Goal: Task Accomplishment & Management: Manage account settings

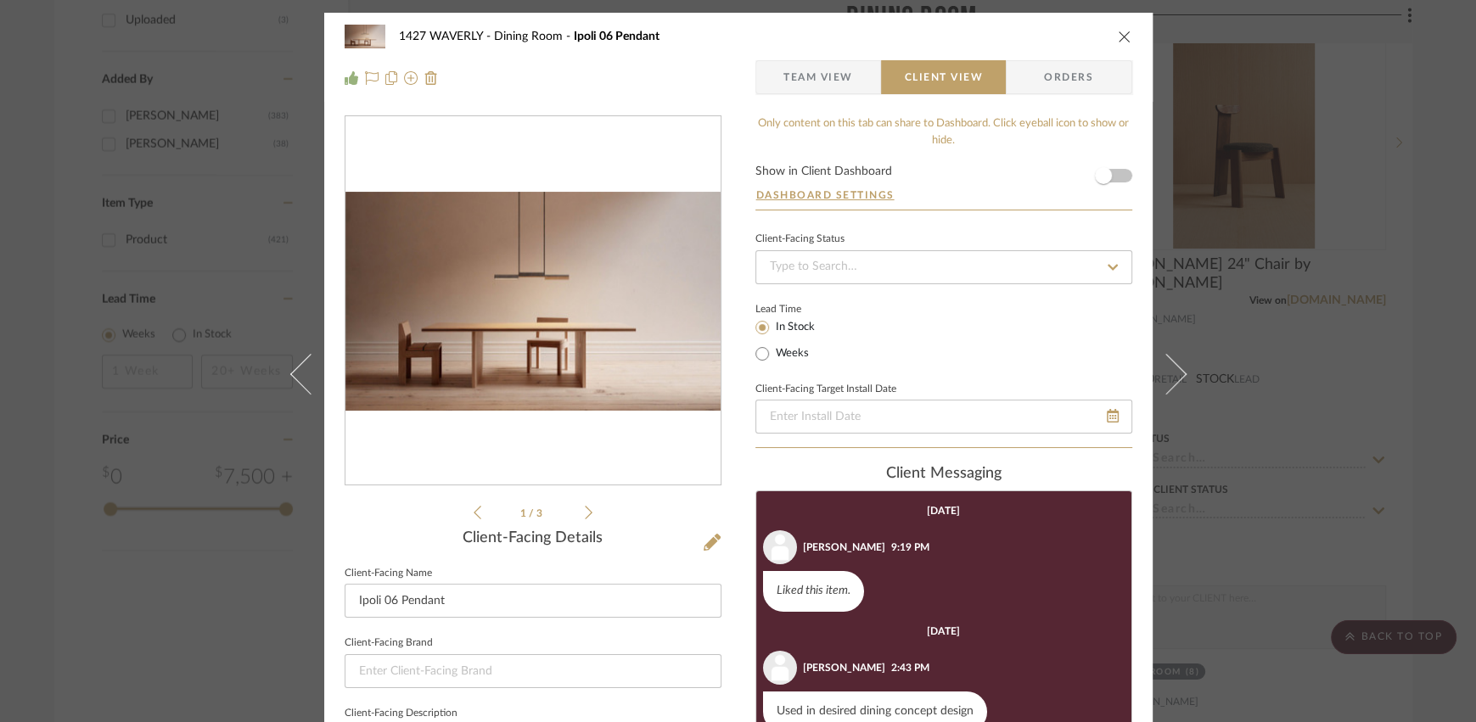
scroll to position [11, 0]
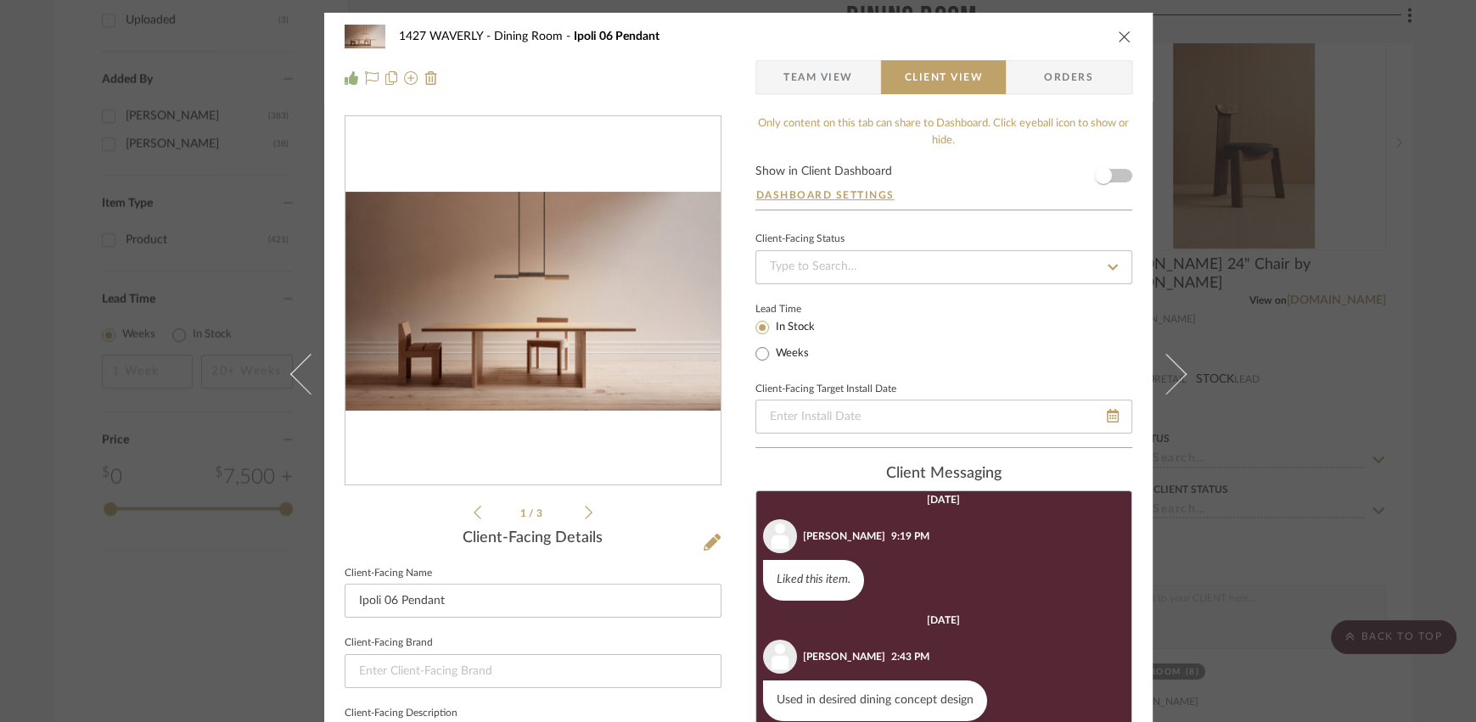
click at [1118, 37] on icon "close" at bounding box center [1125, 37] width 14 height 14
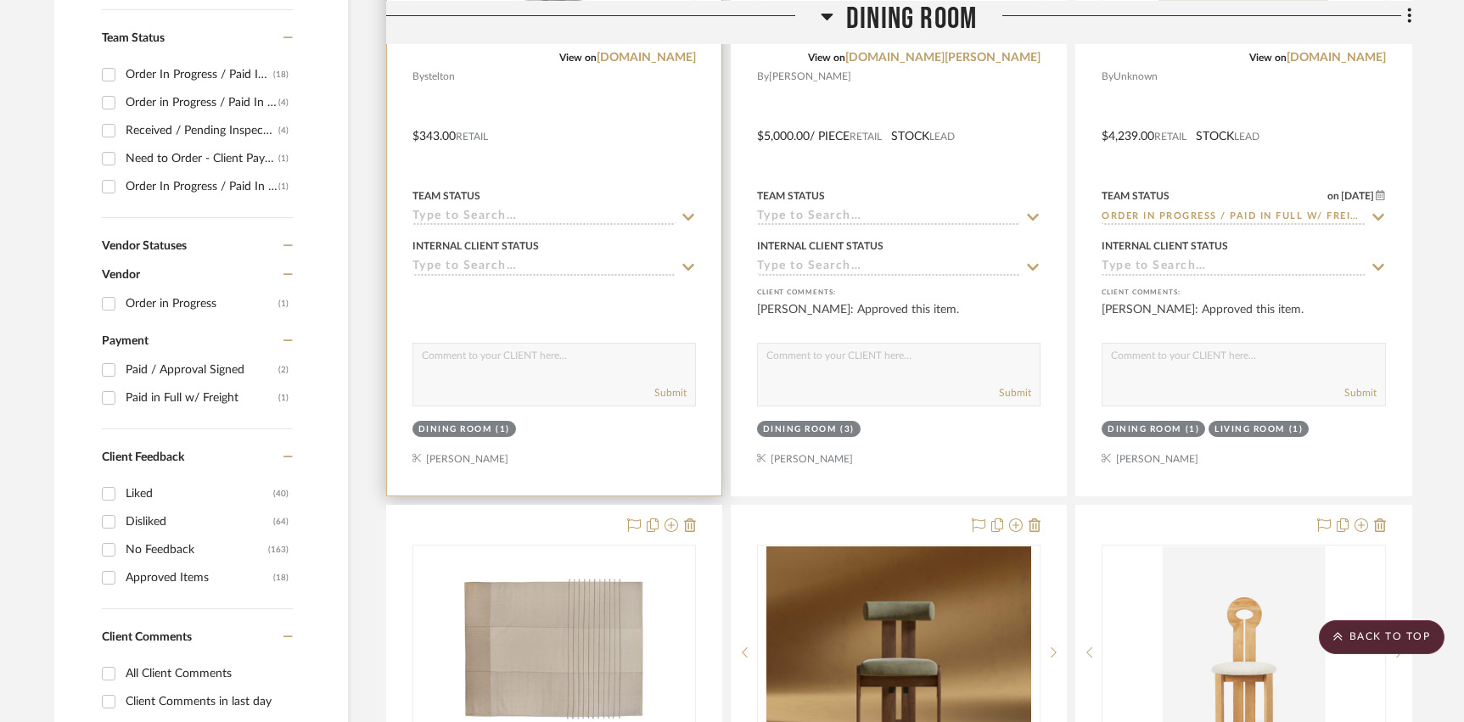
scroll to position [0, 0]
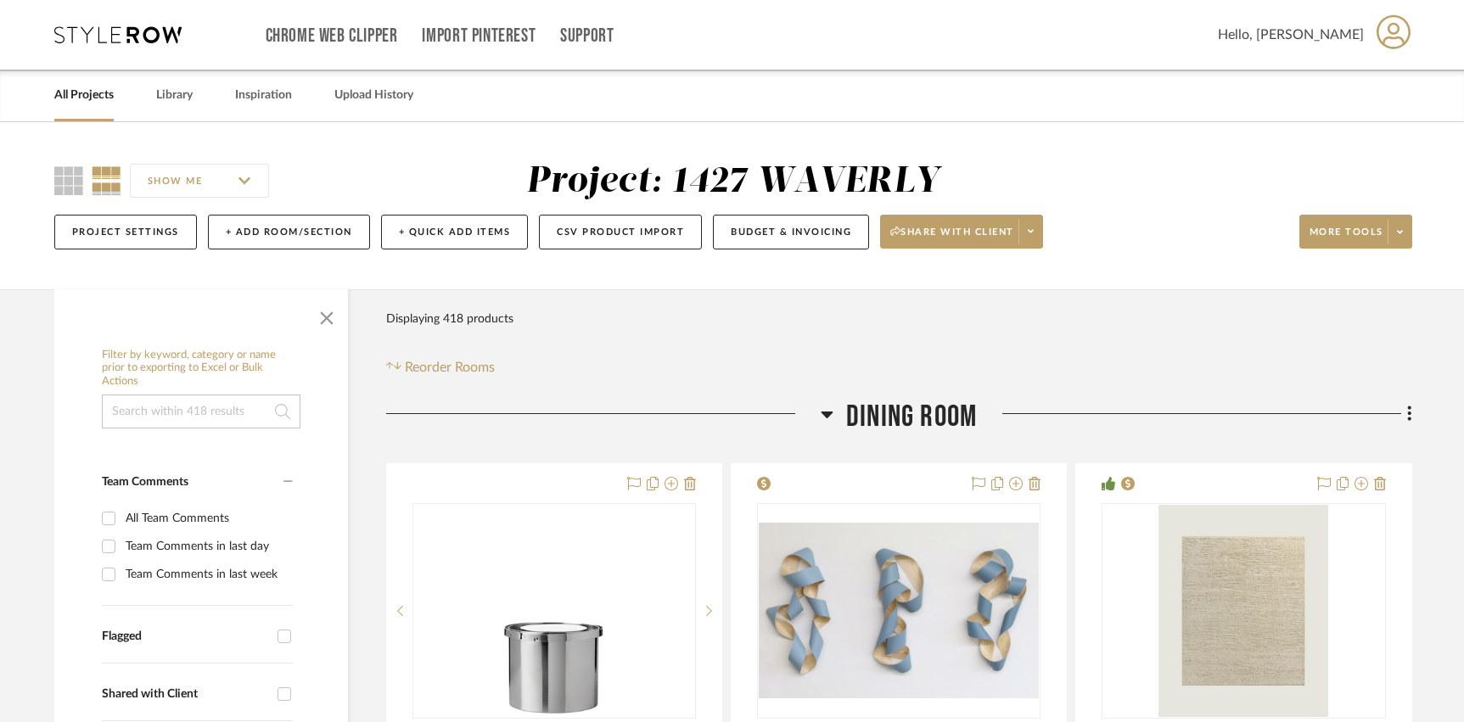
click at [63, 93] on link "All Projects" at bounding box center [83, 95] width 59 height 23
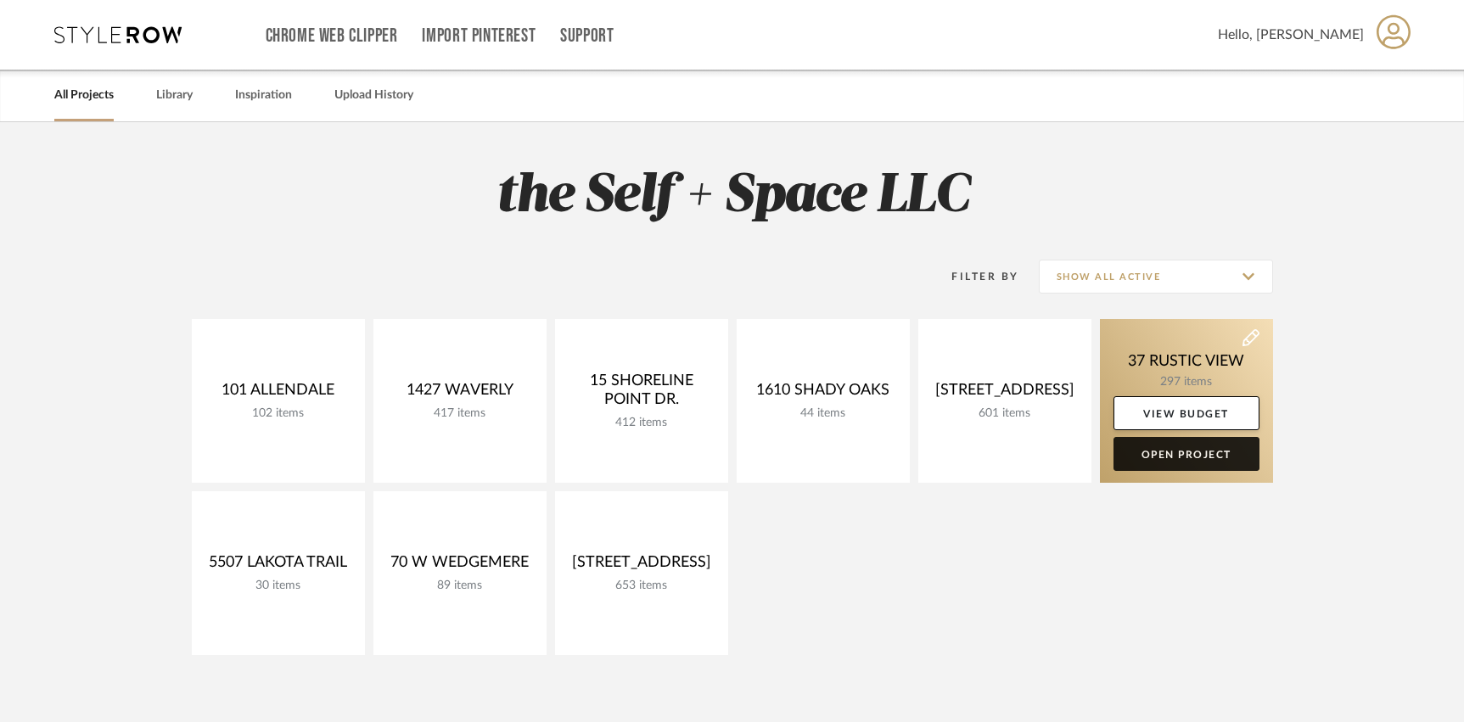
click at [1186, 456] on link "Open Project" at bounding box center [1187, 454] width 146 height 34
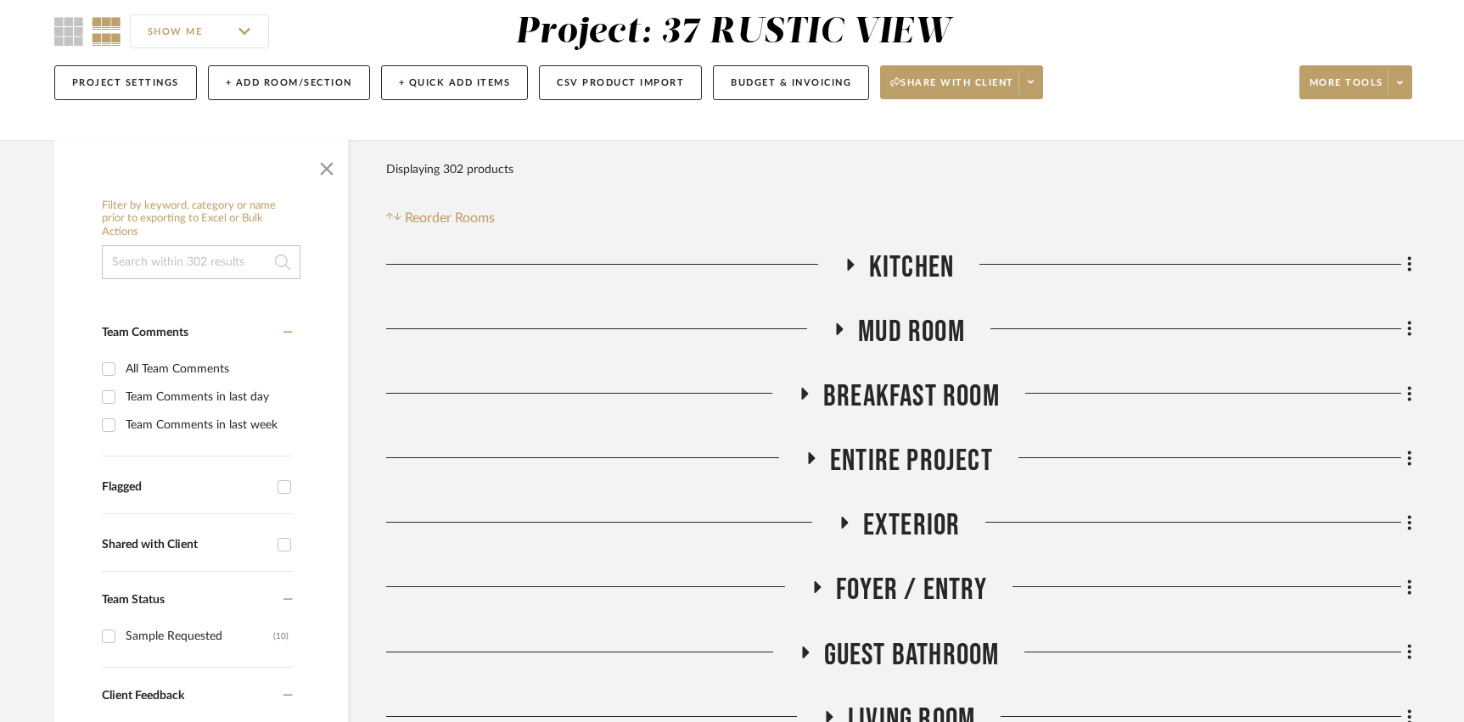
scroll to position [298, 0]
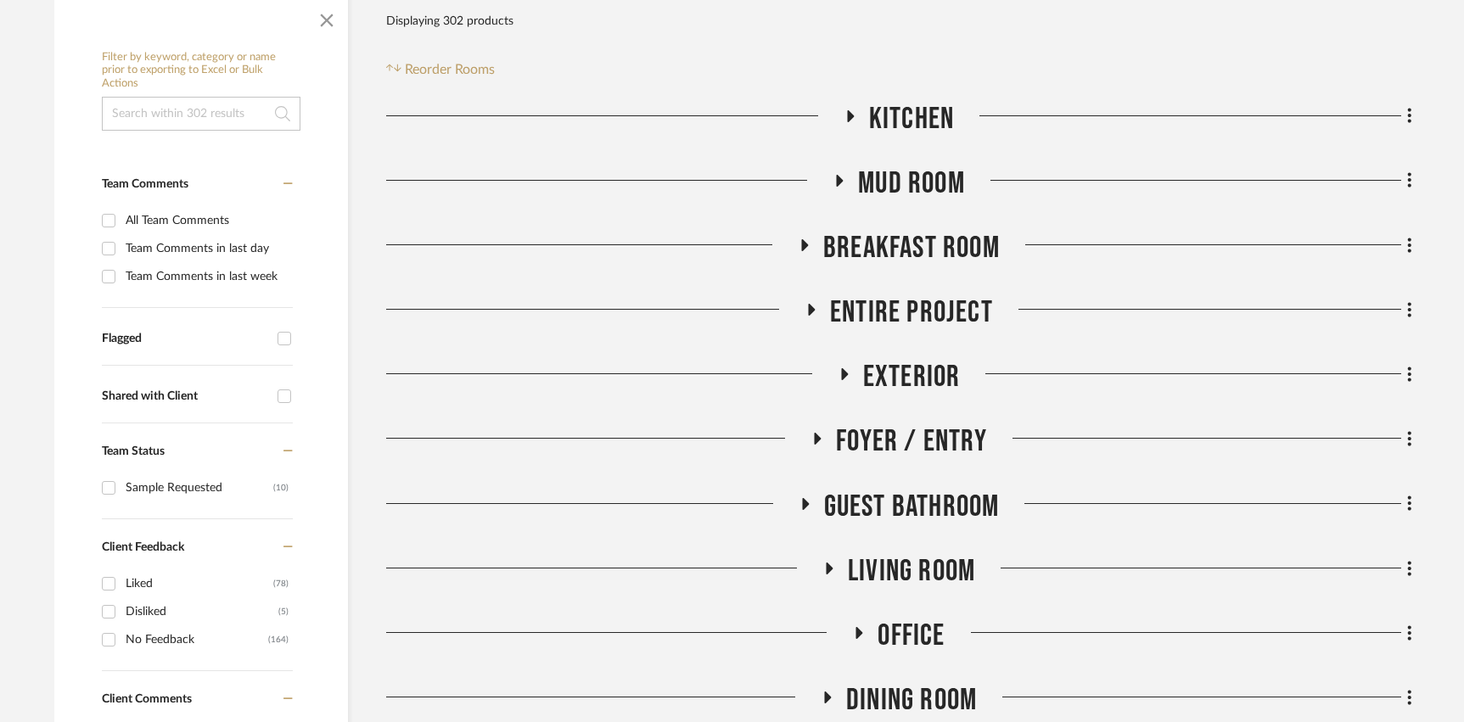
click at [906, 110] on span "Kitchen" at bounding box center [911, 119] width 85 height 37
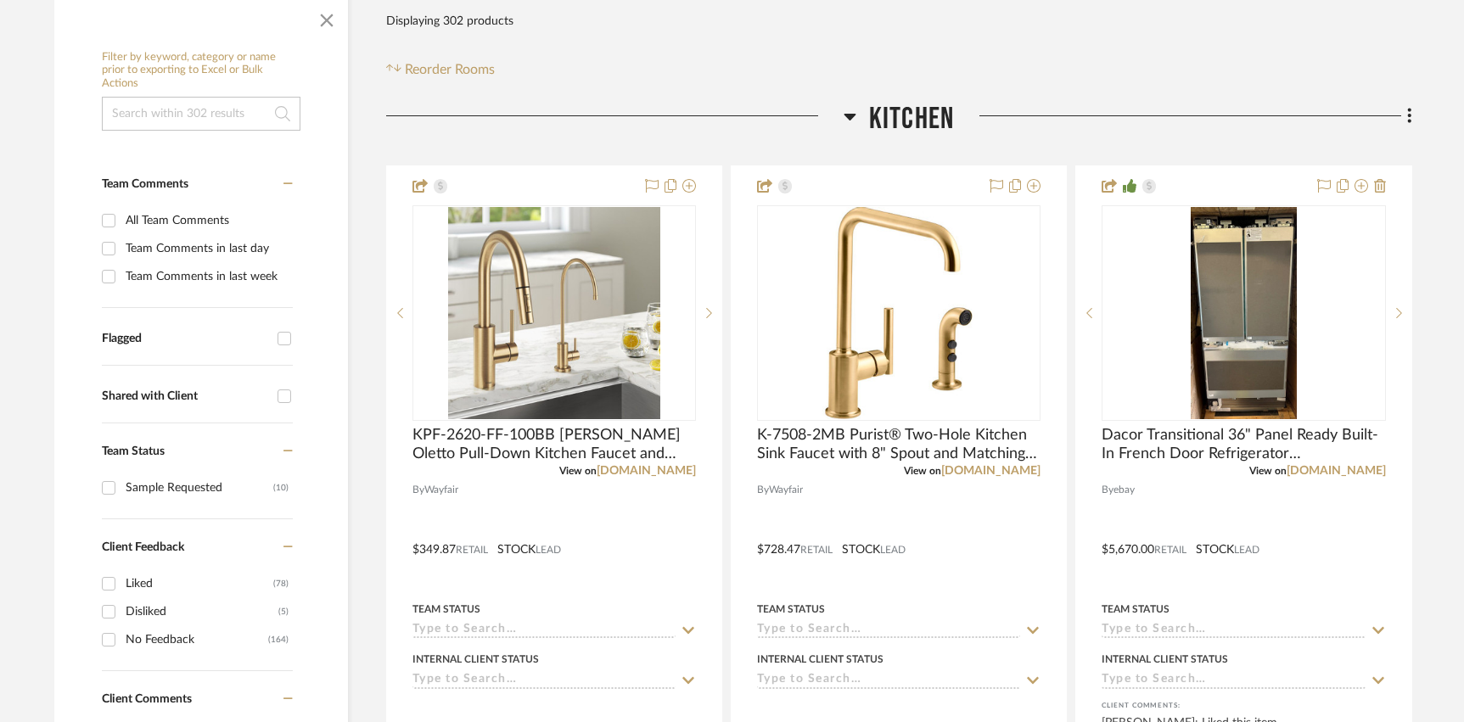
click at [906, 110] on span "Kitchen" at bounding box center [911, 119] width 85 height 37
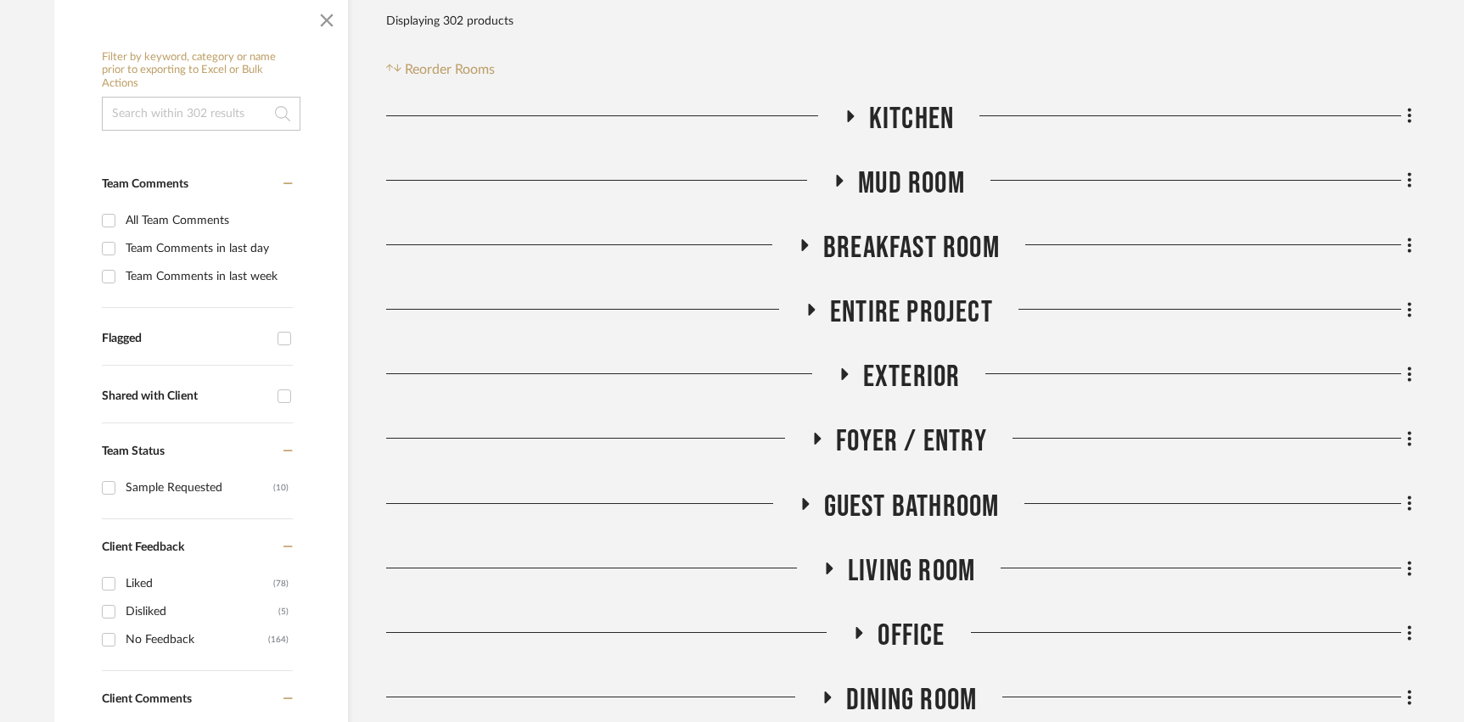
click at [895, 182] on span "Mud Room" at bounding box center [911, 184] width 107 height 37
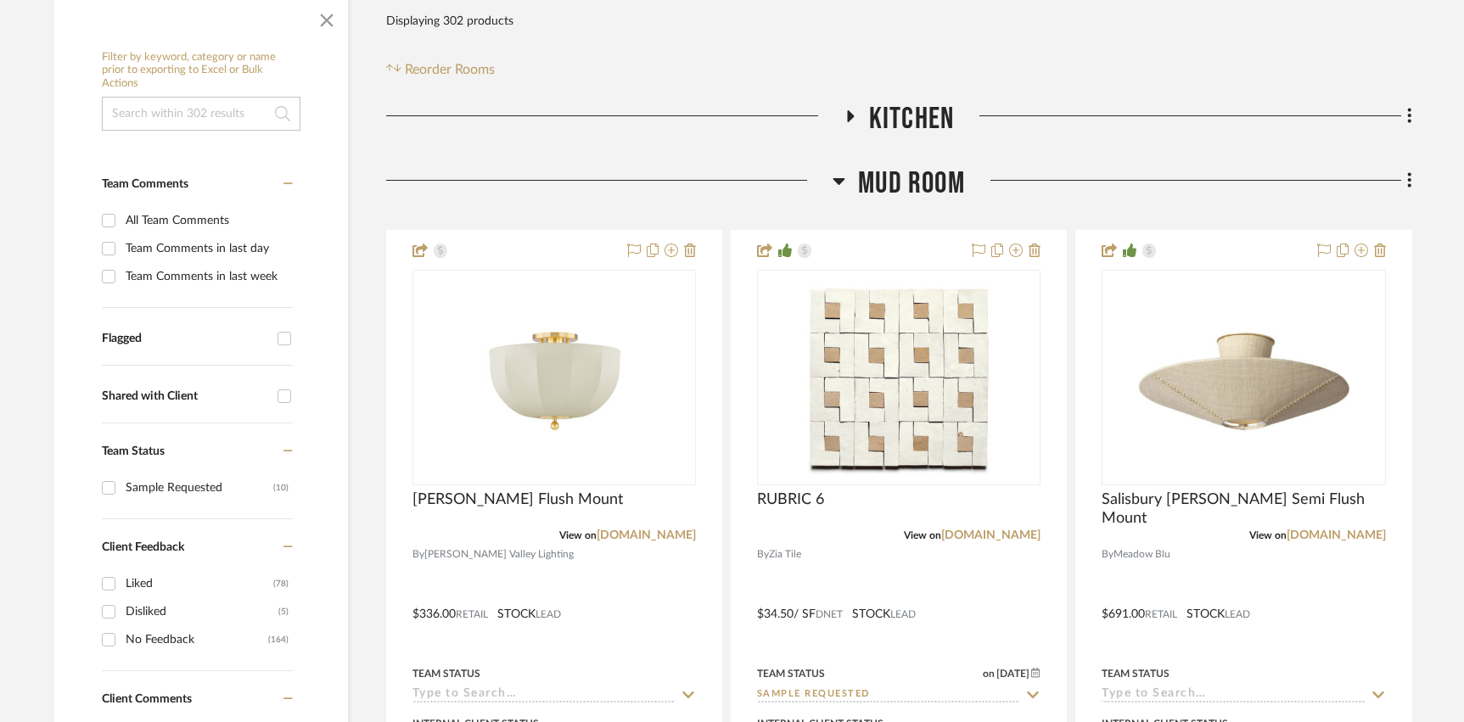
click at [894, 181] on span "Mud Room" at bounding box center [911, 184] width 107 height 37
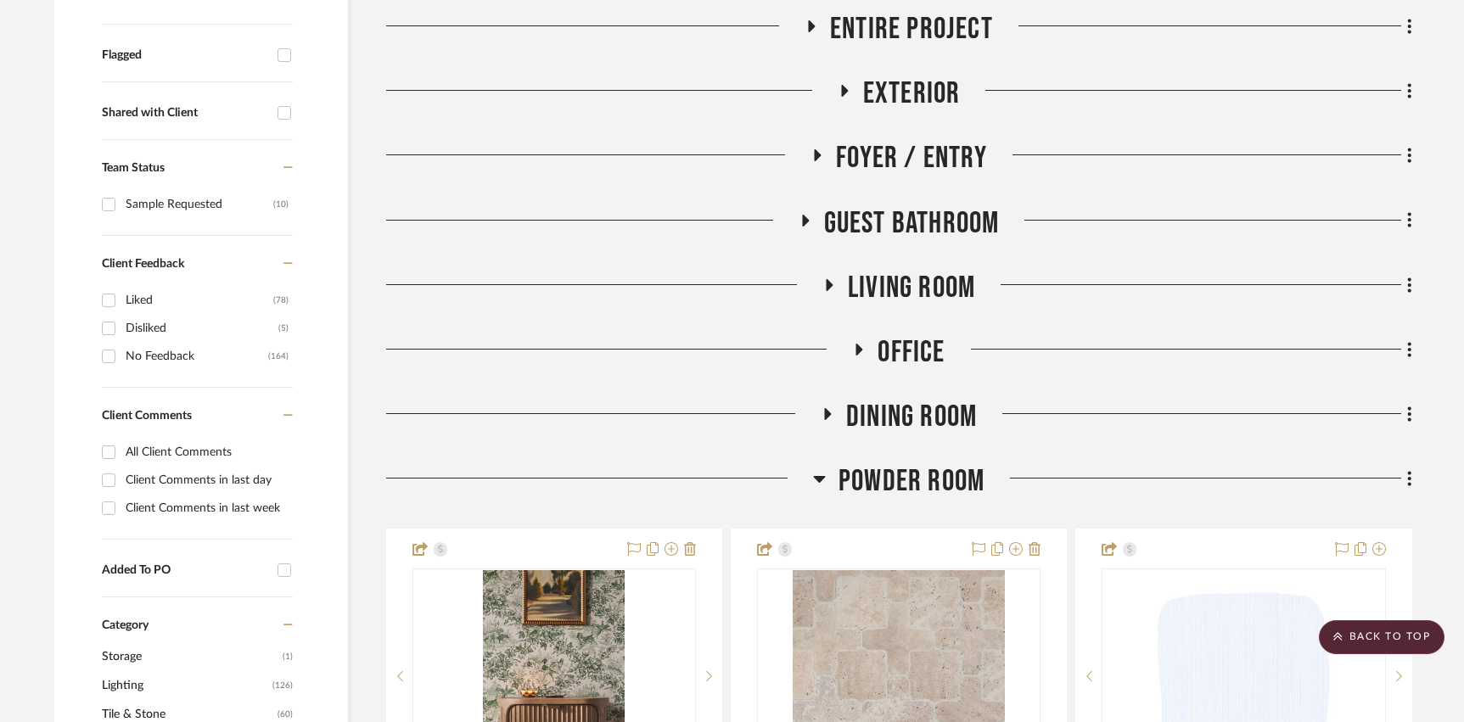
scroll to position [599, 0]
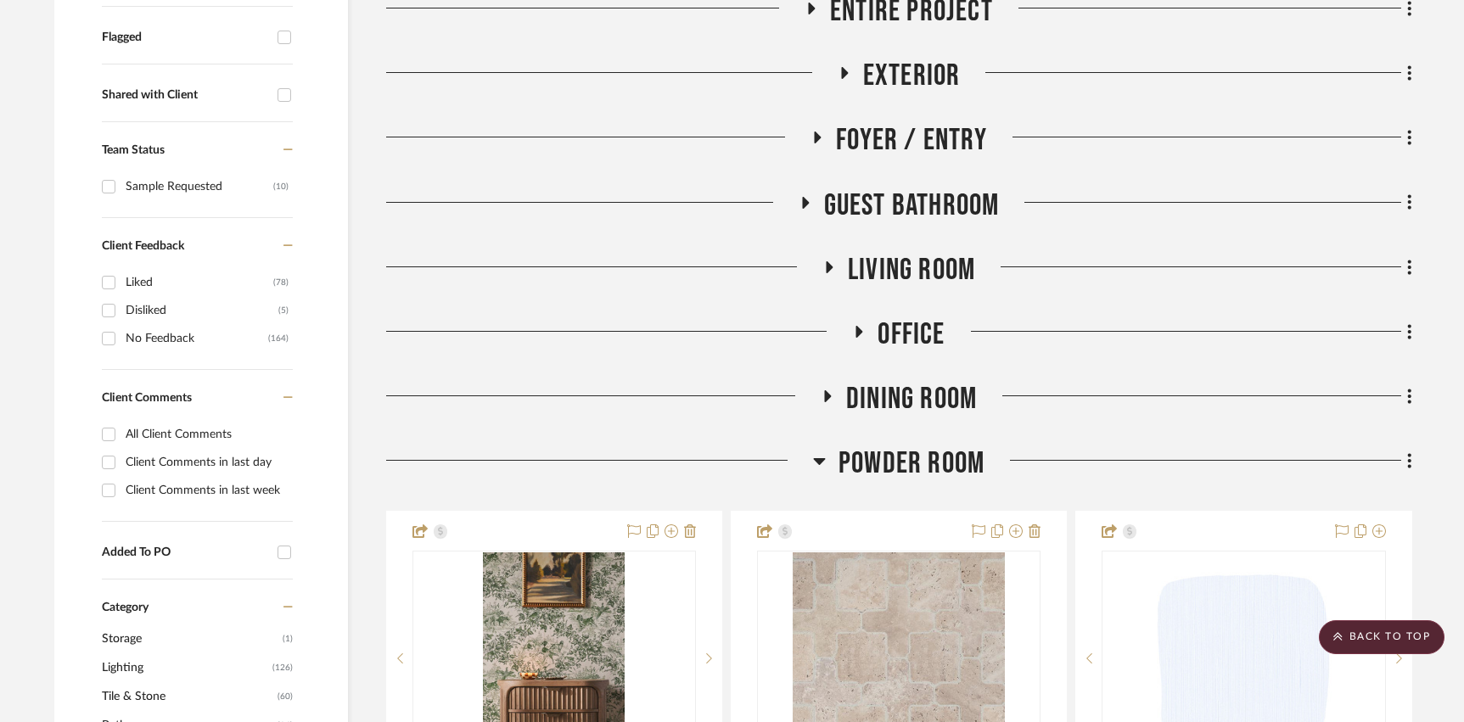
click at [907, 465] on span "Powder Room" at bounding box center [912, 464] width 146 height 37
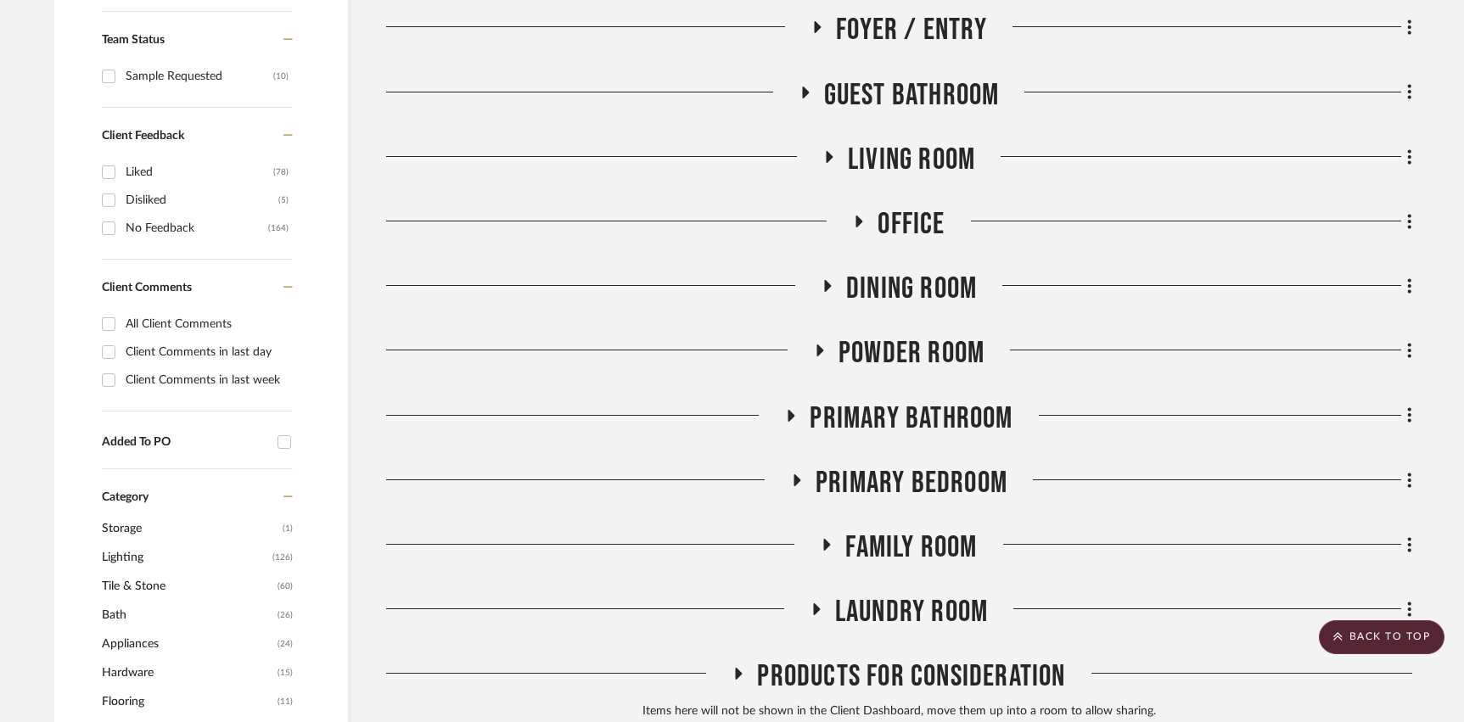
click at [875, 603] on span "Laundry Room" at bounding box center [911, 612] width 153 height 37
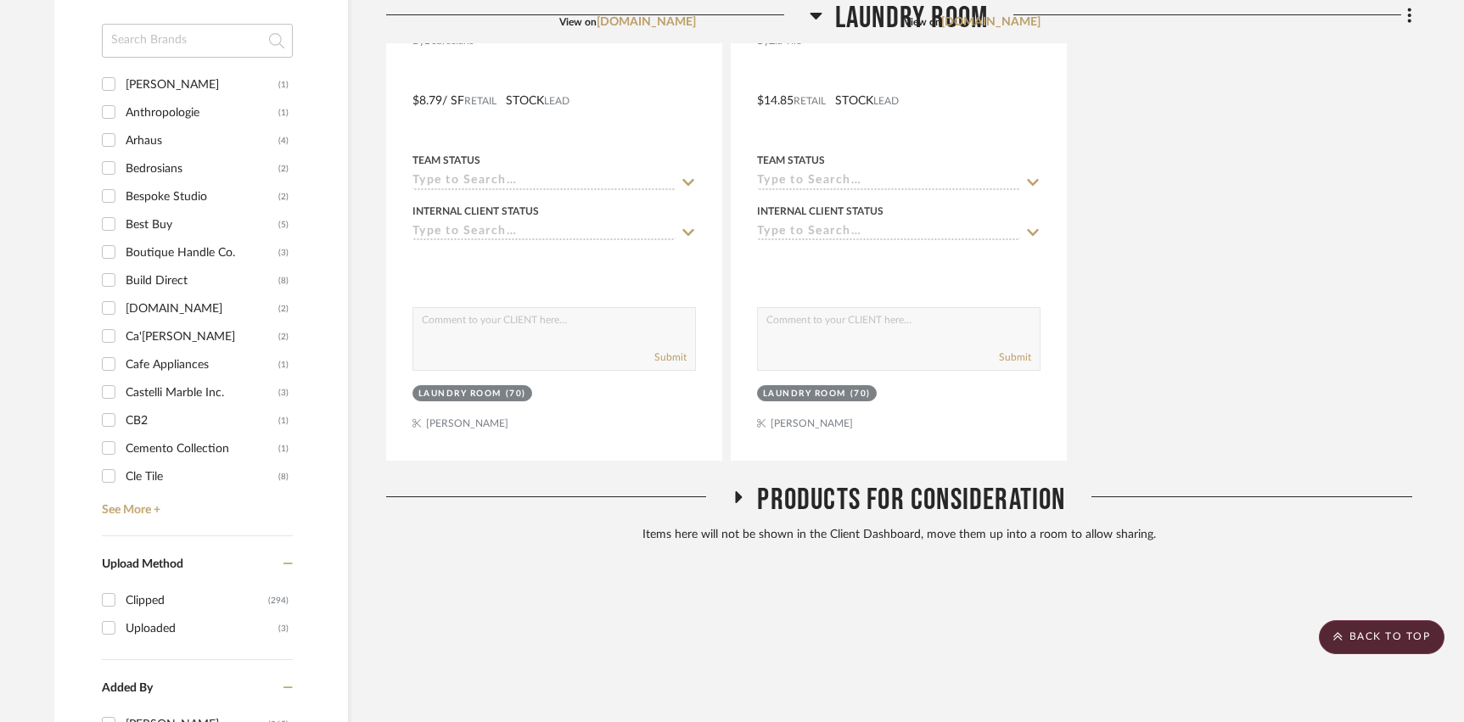
scroll to position [1257, 0]
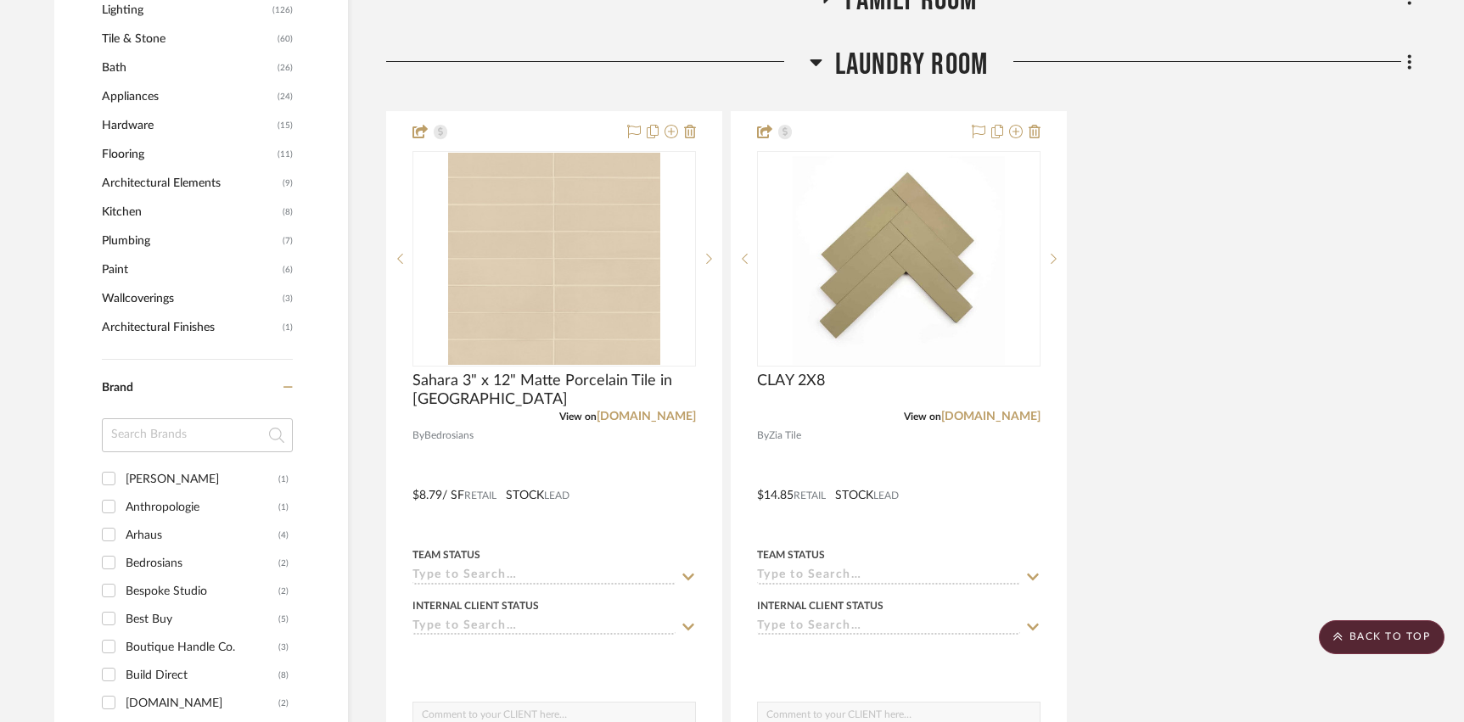
click at [930, 79] on span "Laundry Room" at bounding box center [911, 65] width 153 height 37
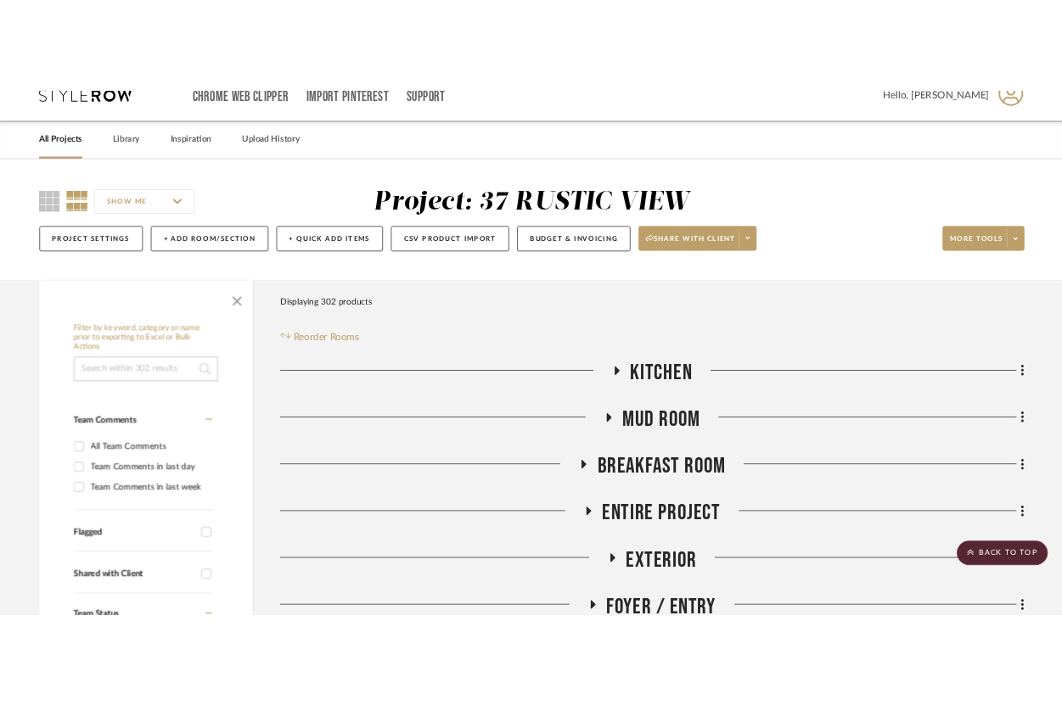
scroll to position [0, 0]
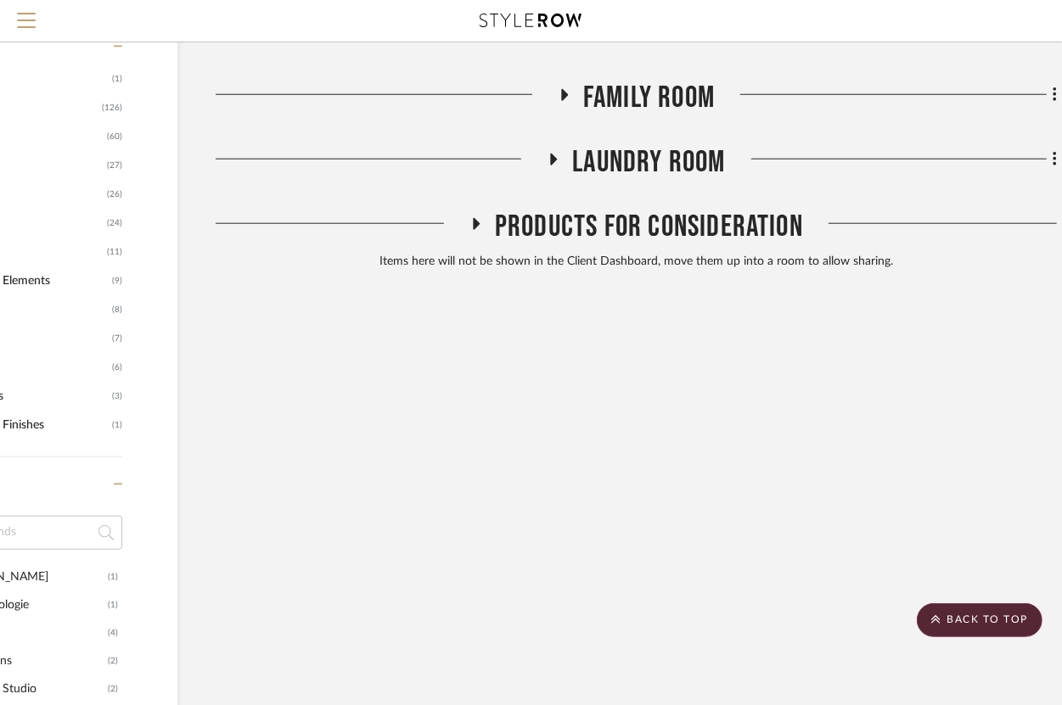
scroll to position [1080, 154]
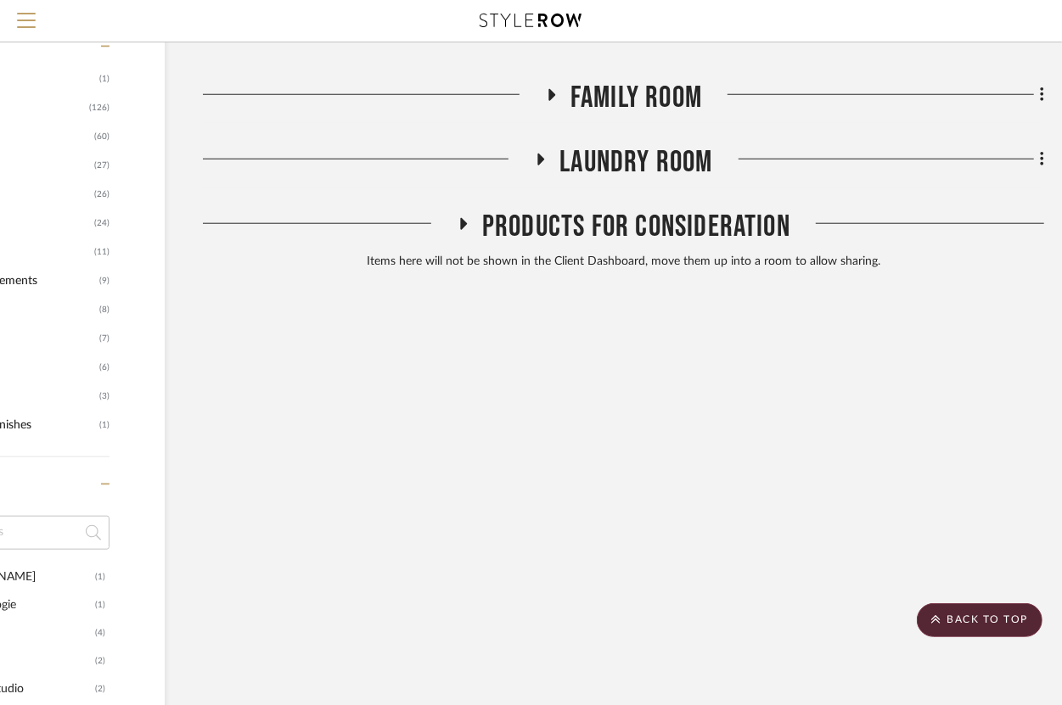
click at [593, 221] on span "Products For Consideration" at bounding box center [636, 227] width 308 height 37
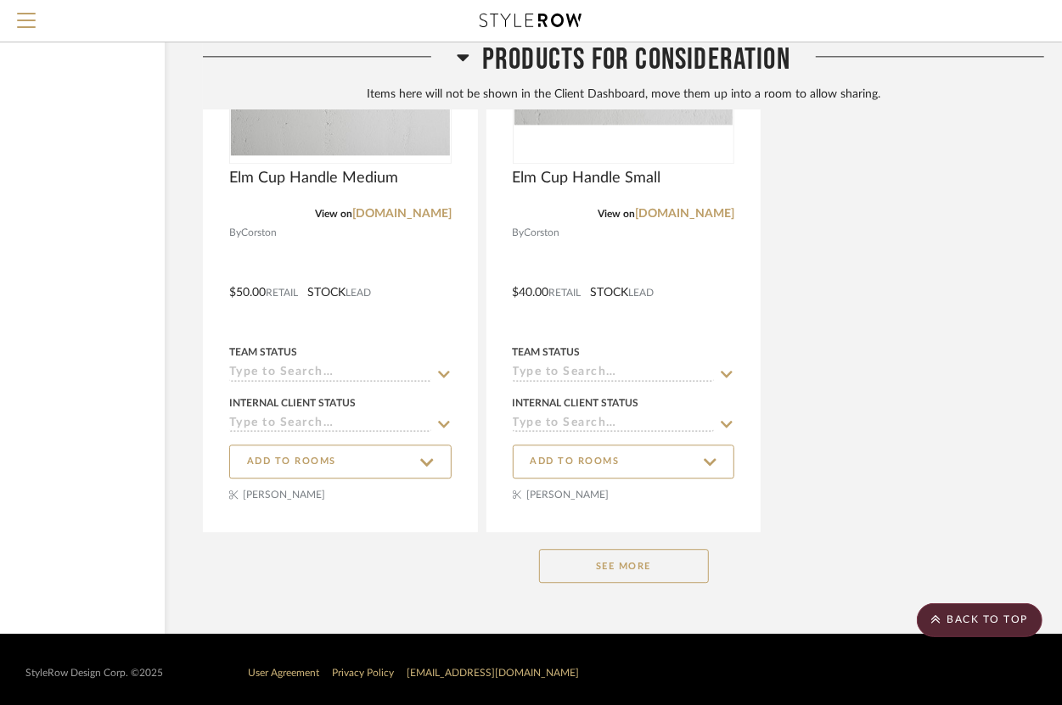
scroll to position [2740, 154]
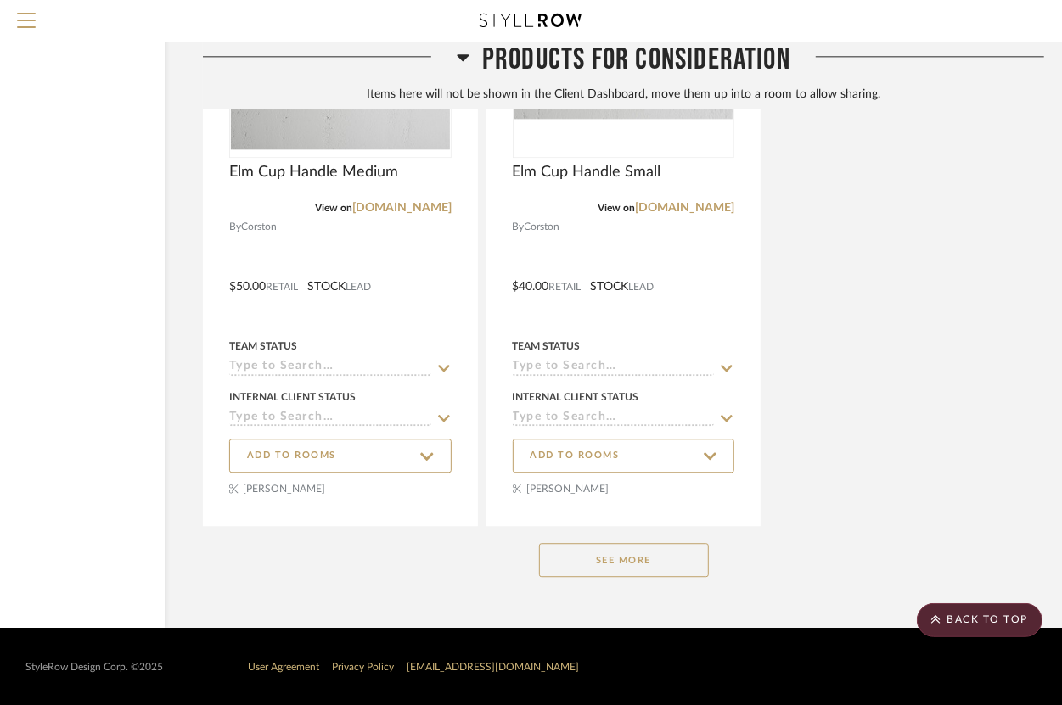
click at [582, 572] on button "See More" at bounding box center [624, 560] width 170 height 34
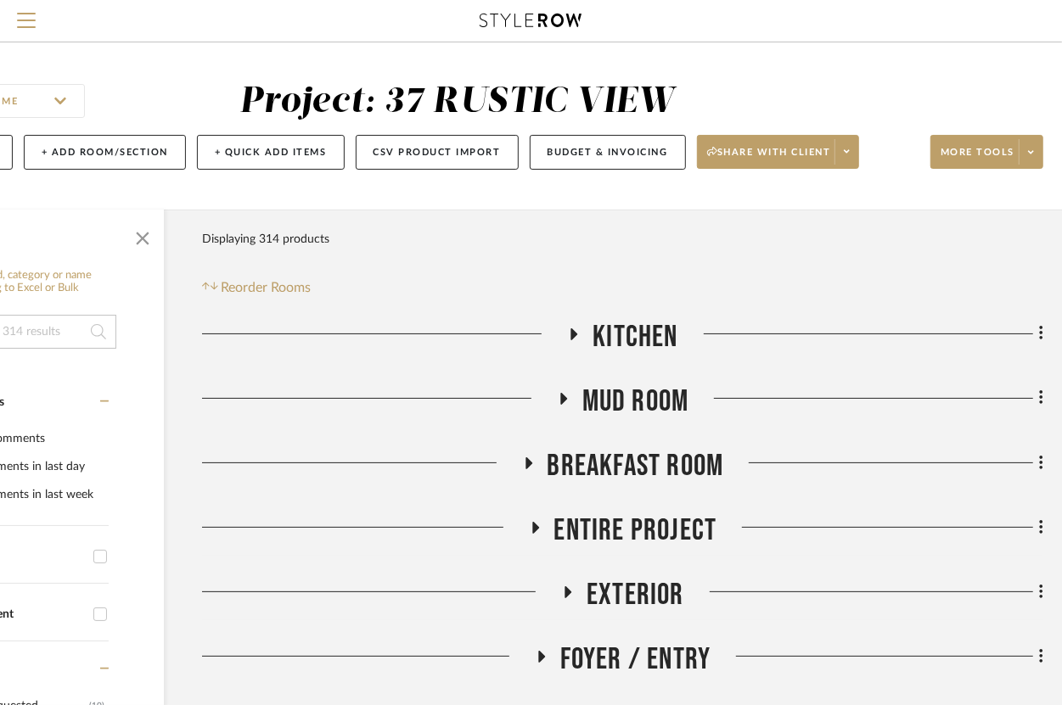
scroll to position [0, 0]
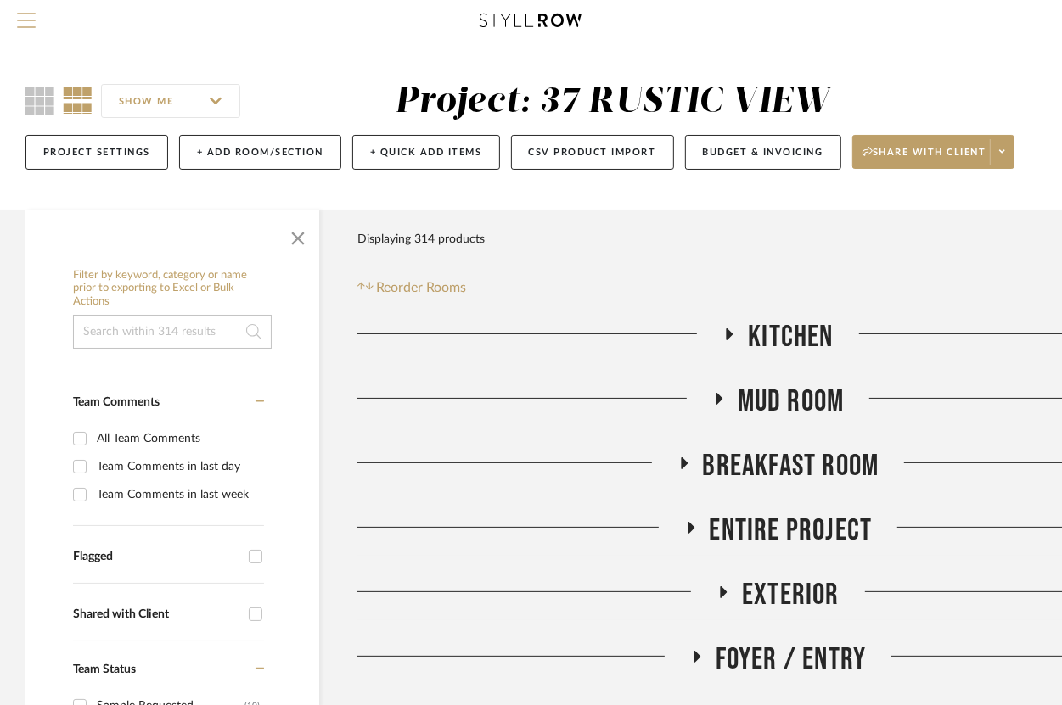
click at [25, 22] on span "Menu" at bounding box center [26, 25] width 19 height 25
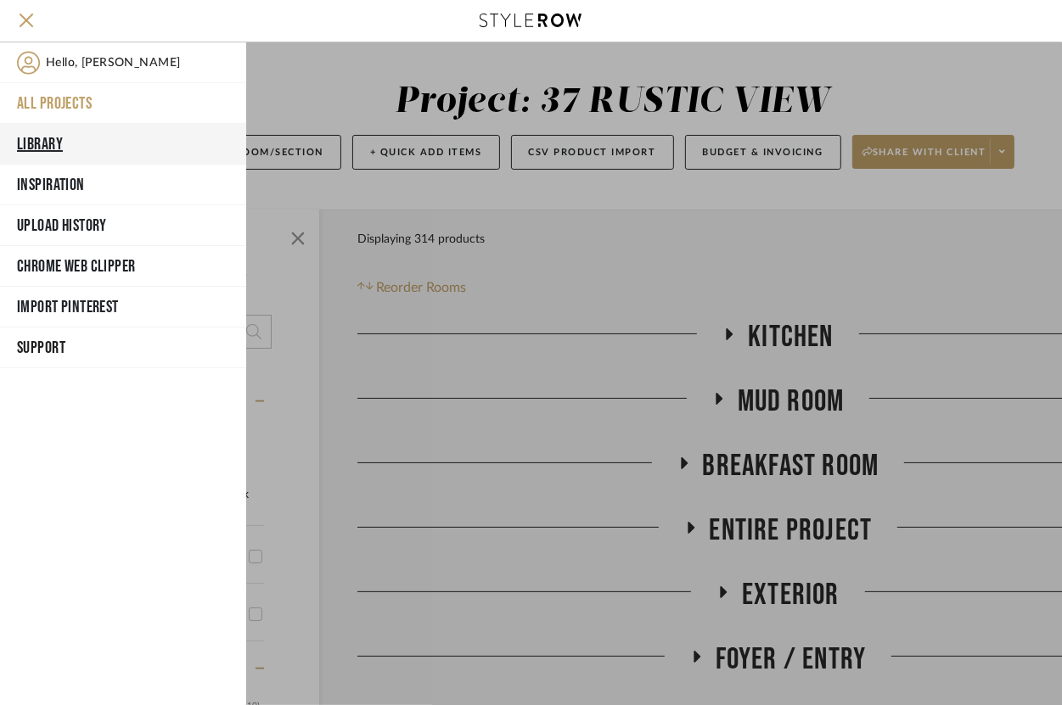
click at [44, 148] on button "Library" at bounding box center [123, 144] width 246 height 41
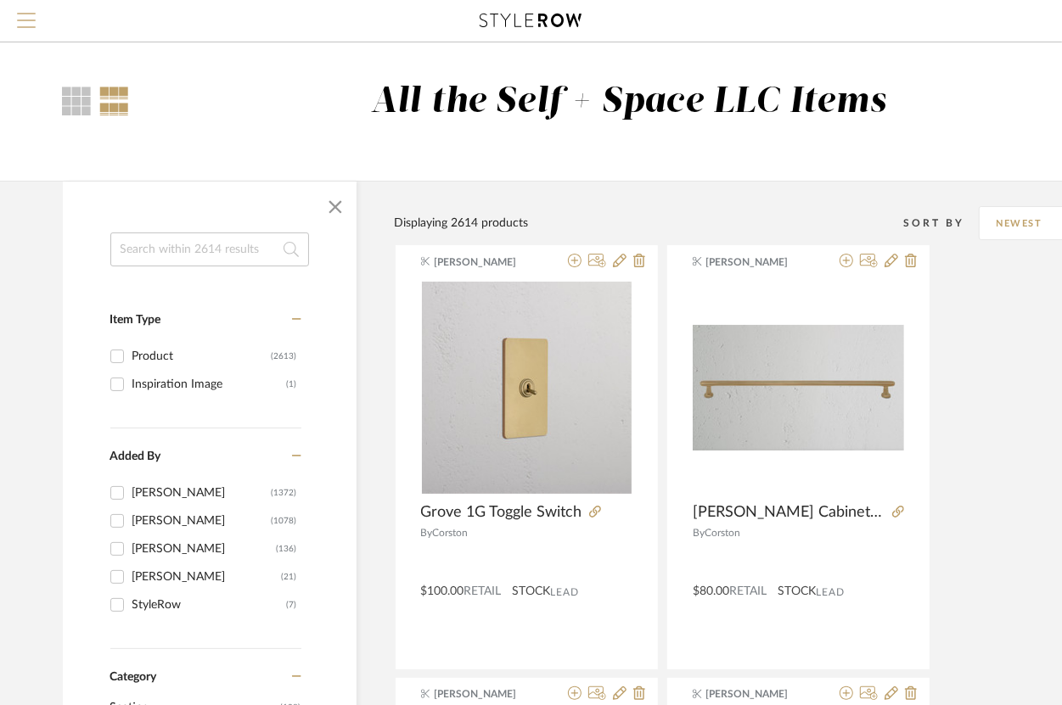
click at [19, 17] on span "Menu" at bounding box center [26, 25] width 19 height 25
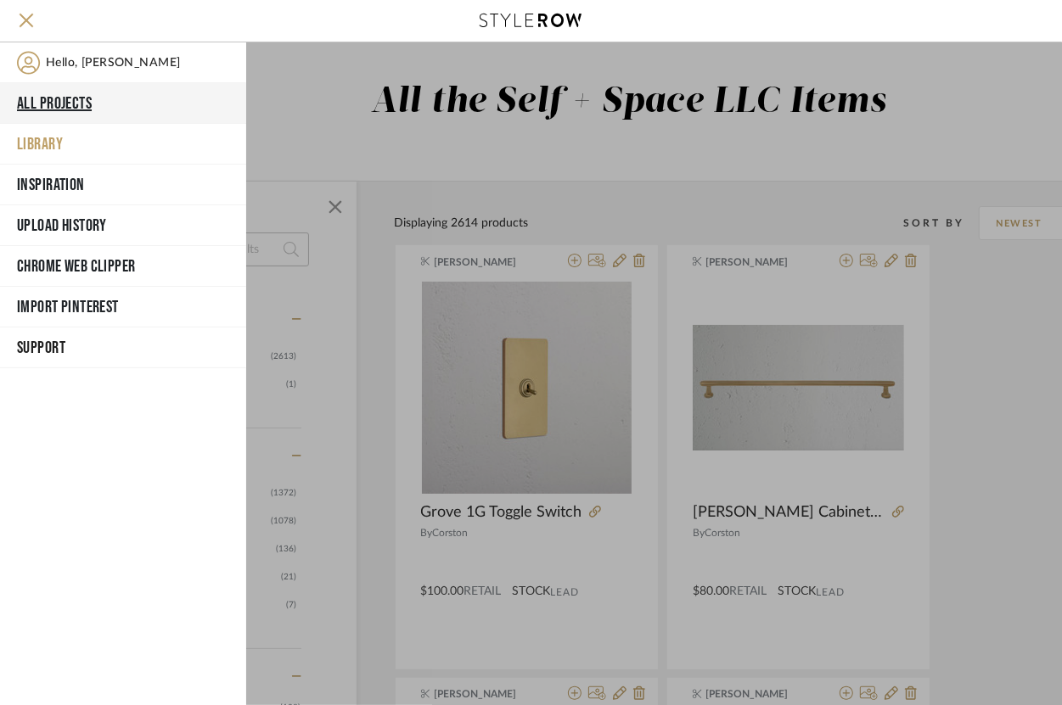
click at [68, 106] on button "All Projects" at bounding box center [123, 103] width 246 height 41
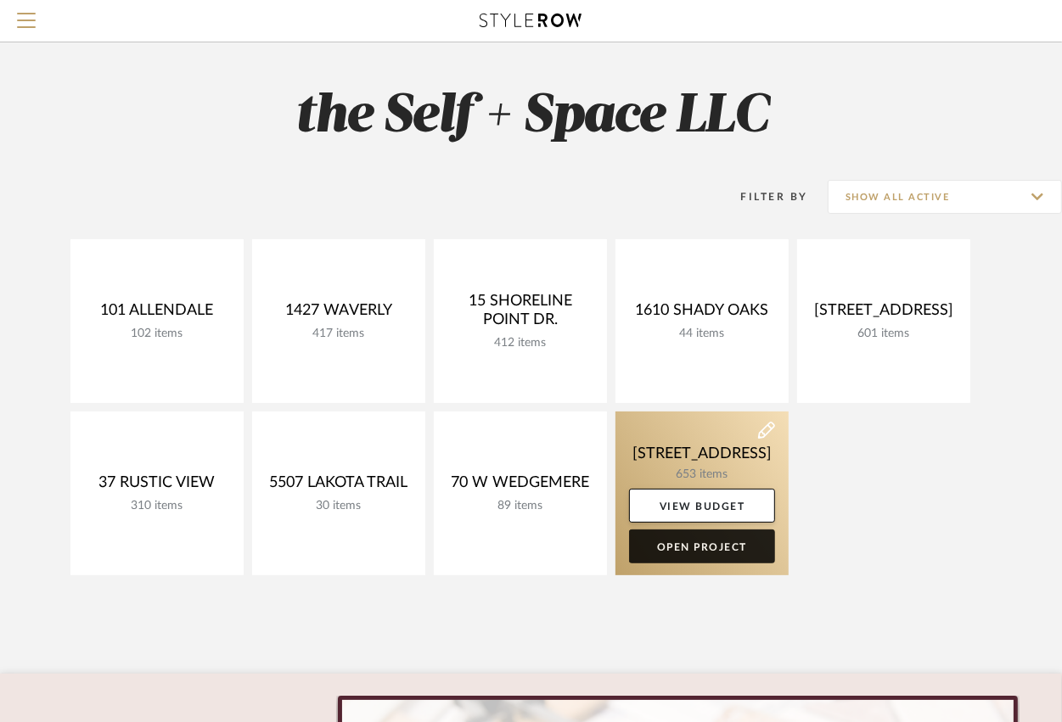
click at [711, 552] on link "Open Project" at bounding box center [702, 547] width 146 height 34
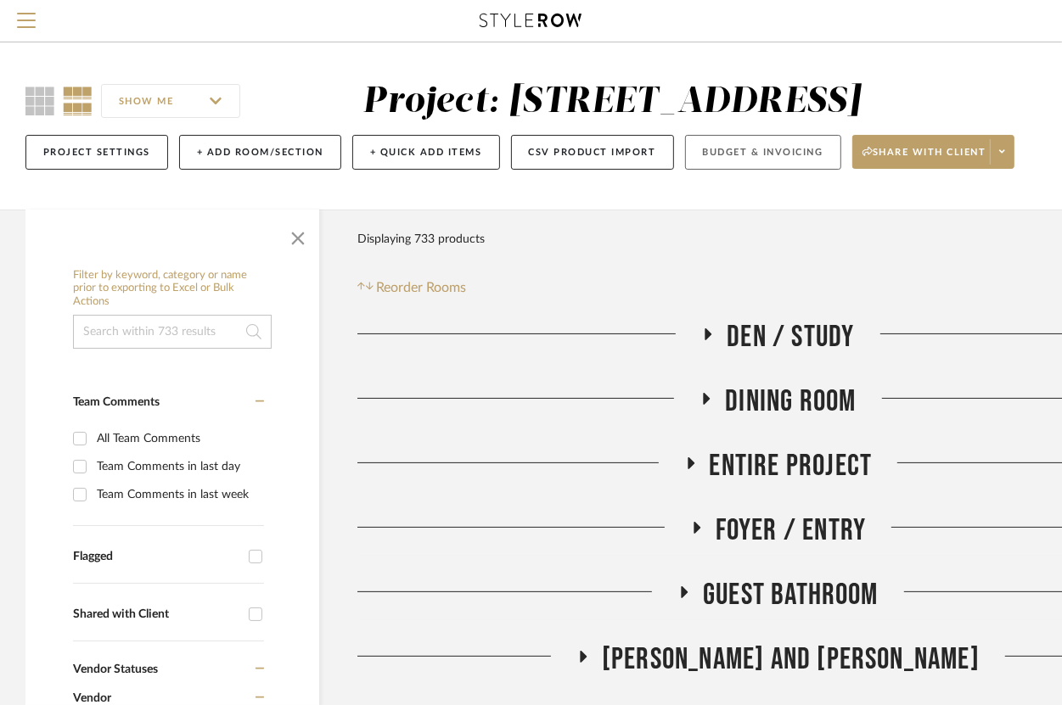
click at [791, 170] on button "Budget & Invoicing" at bounding box center [763, 152] width 156 height 35
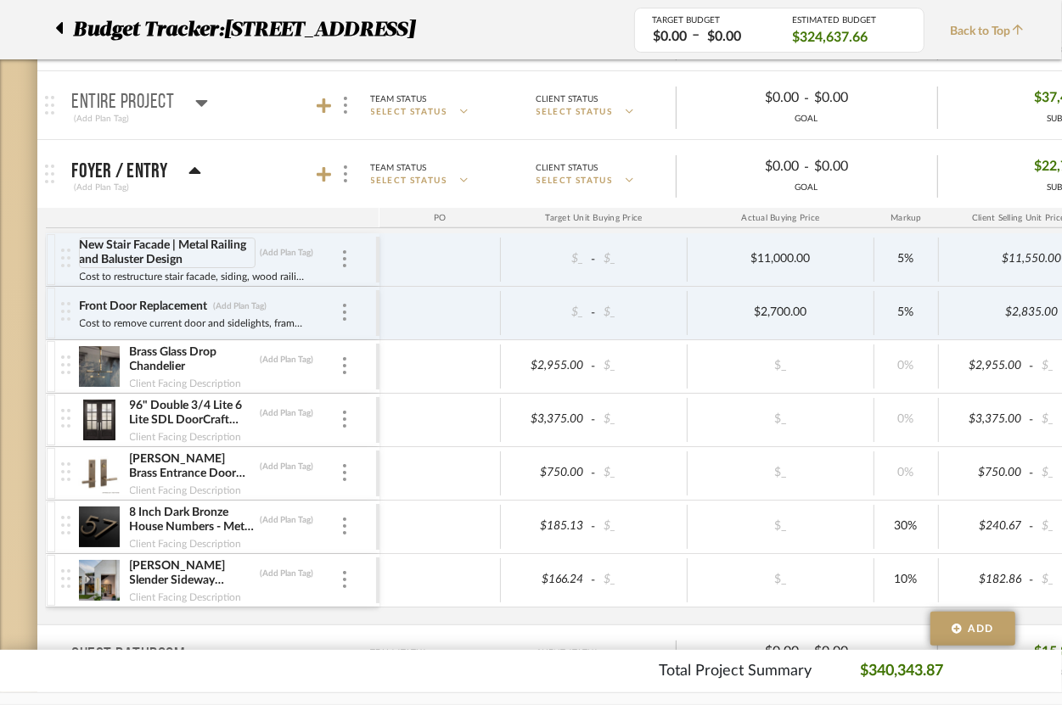
scroll to position [261, 0]
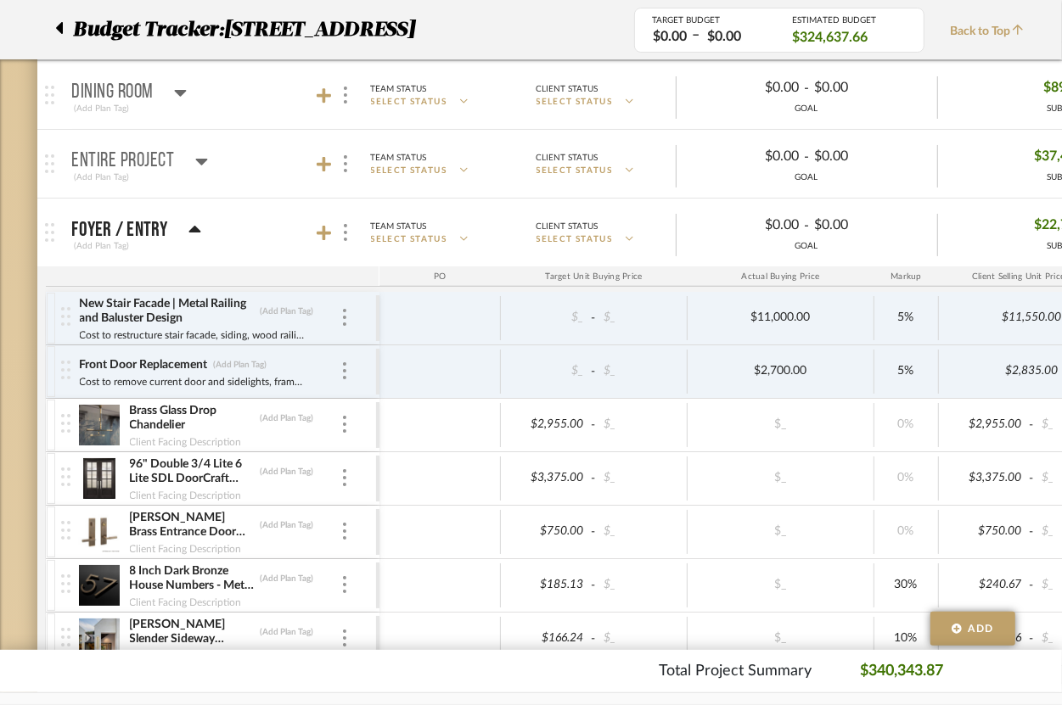
click at [125, 151] on p "Entire Project" at bounding box center [123, 161] width 103 height 20
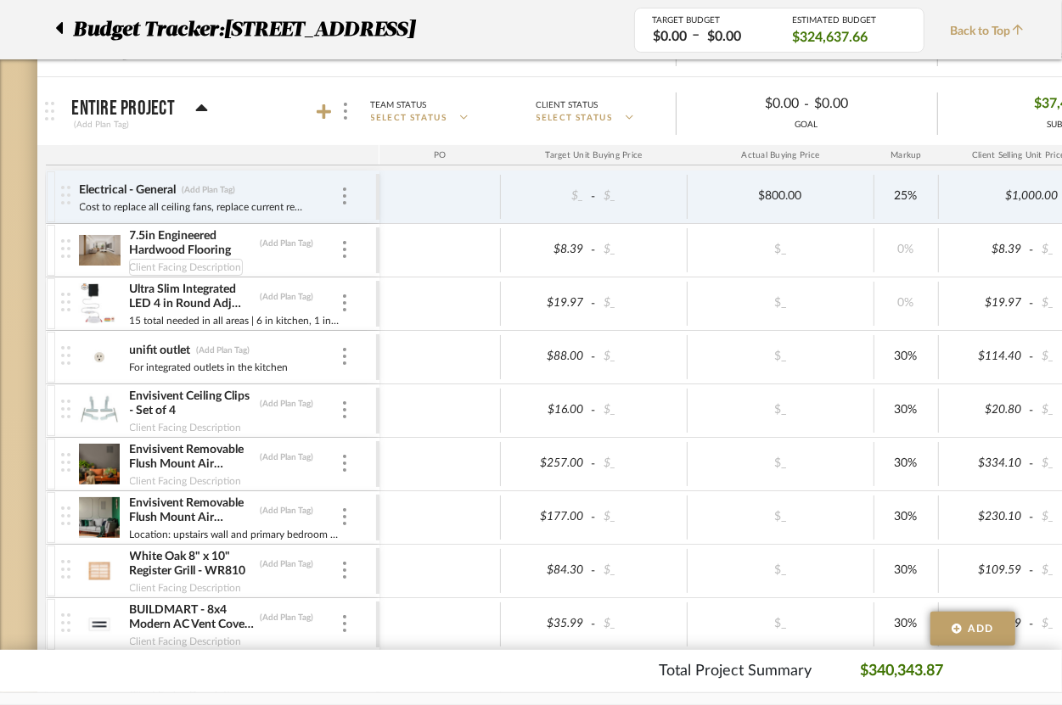
scroll to position [297, 0]
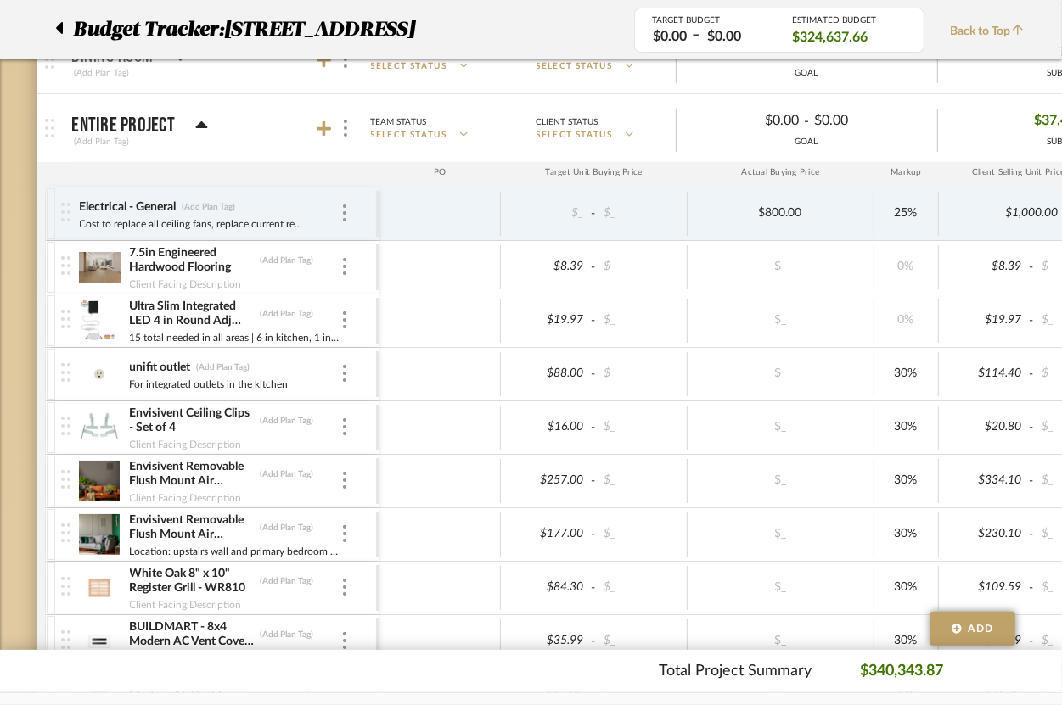
click at [138, 123] on p "Entire Project" at bounding box center [124, 125] width 104 height 20
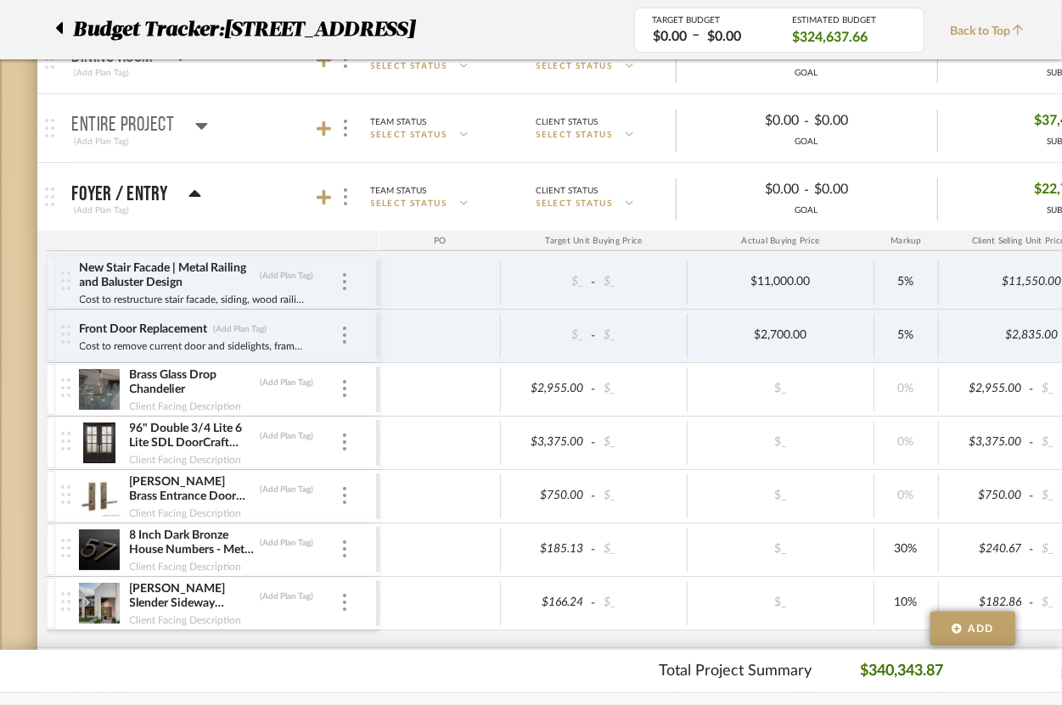
click at [136, 197] on p "Foyer / Entry" at bounding box center [120, 194] width 96 height 20
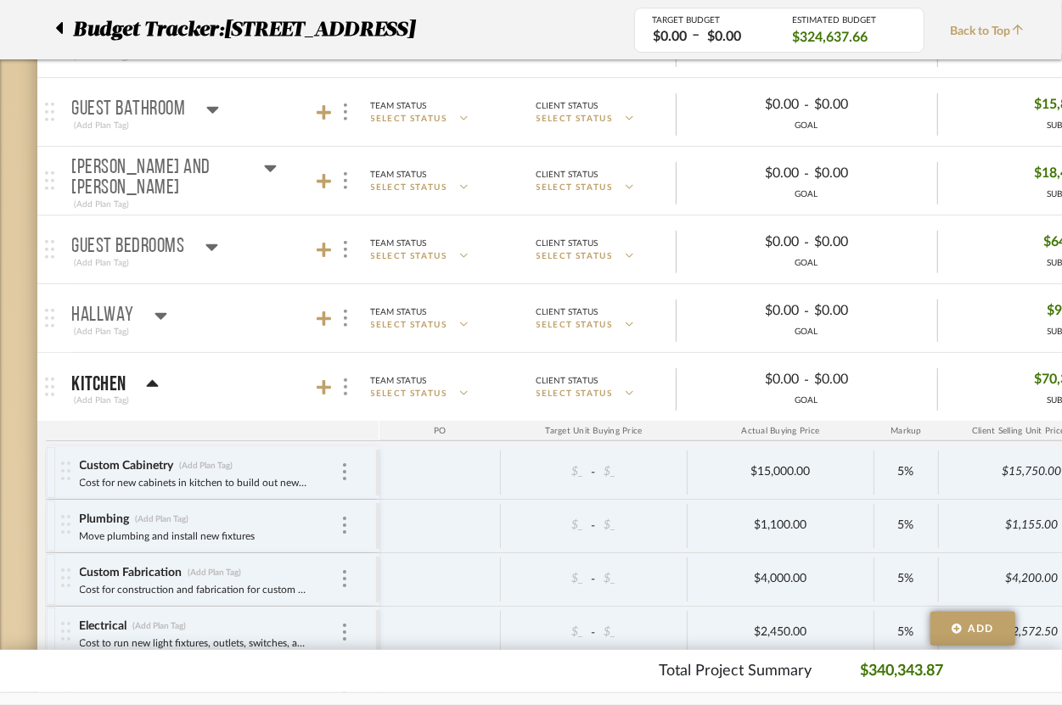
scroll to position [459, 0]
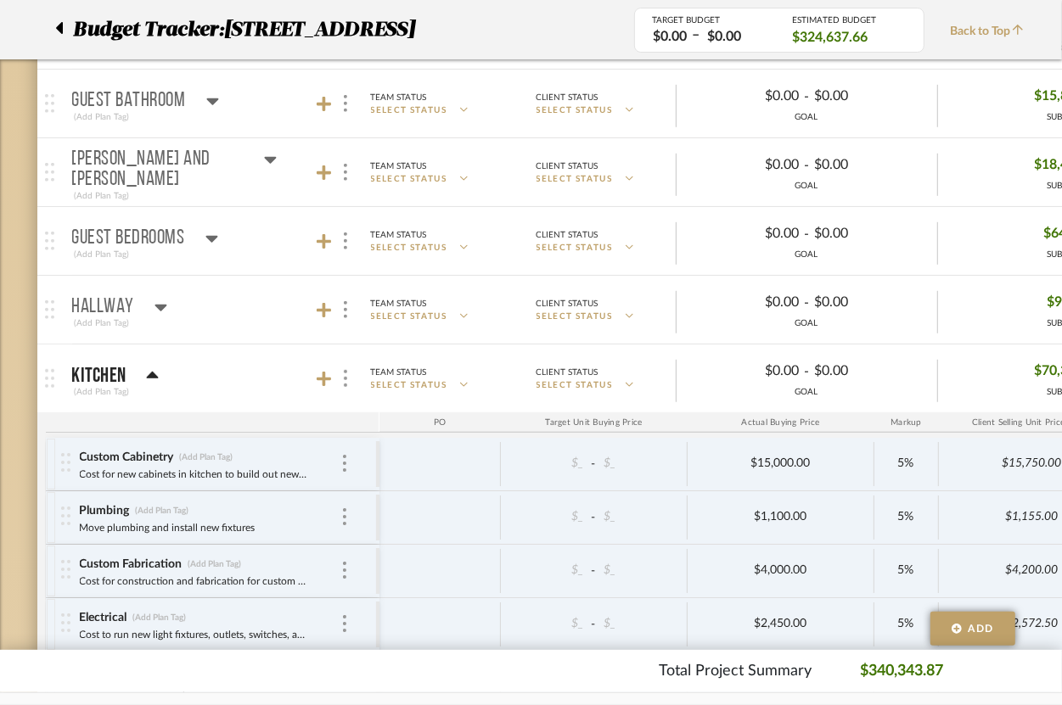
click at [128, 366] on div "Kitchen" at bounding box center [115, 376] width 87 height 20
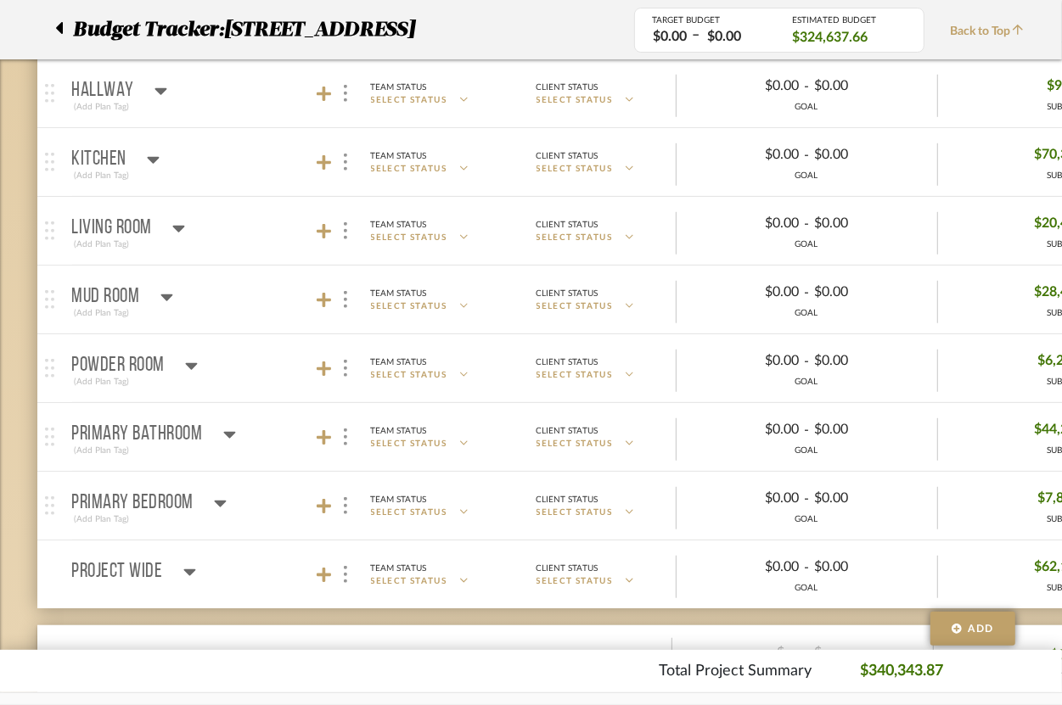
scroll to position [681, 0]
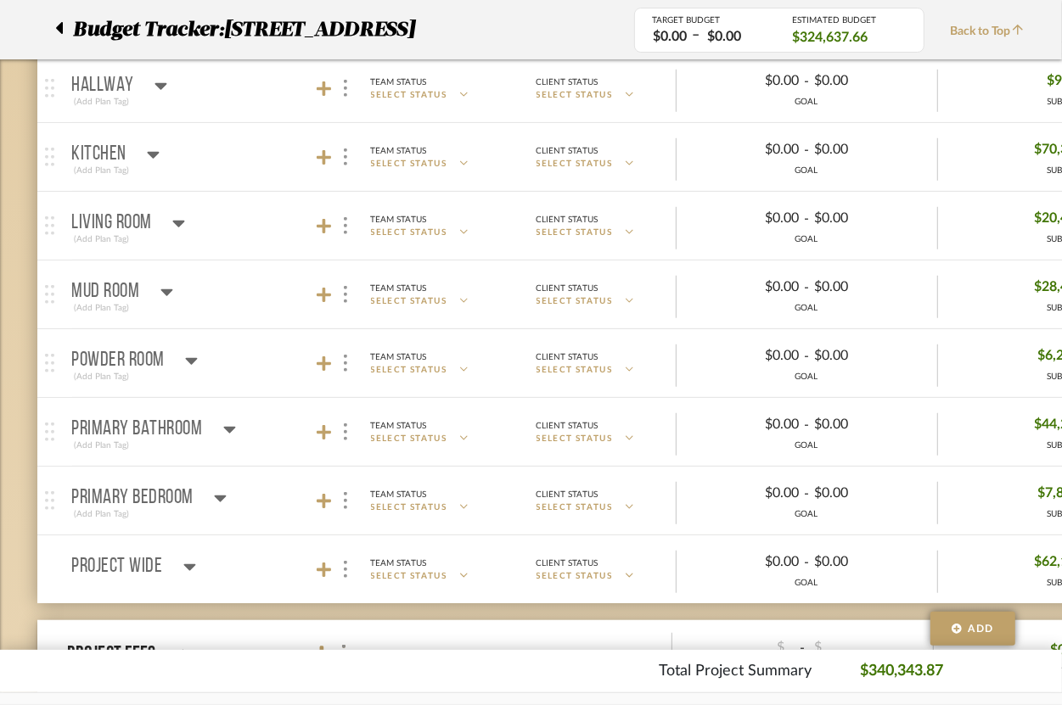
click at [121, 429] on p "Primary Bathroom" at bounding box center [137, 429] width 131 height 20
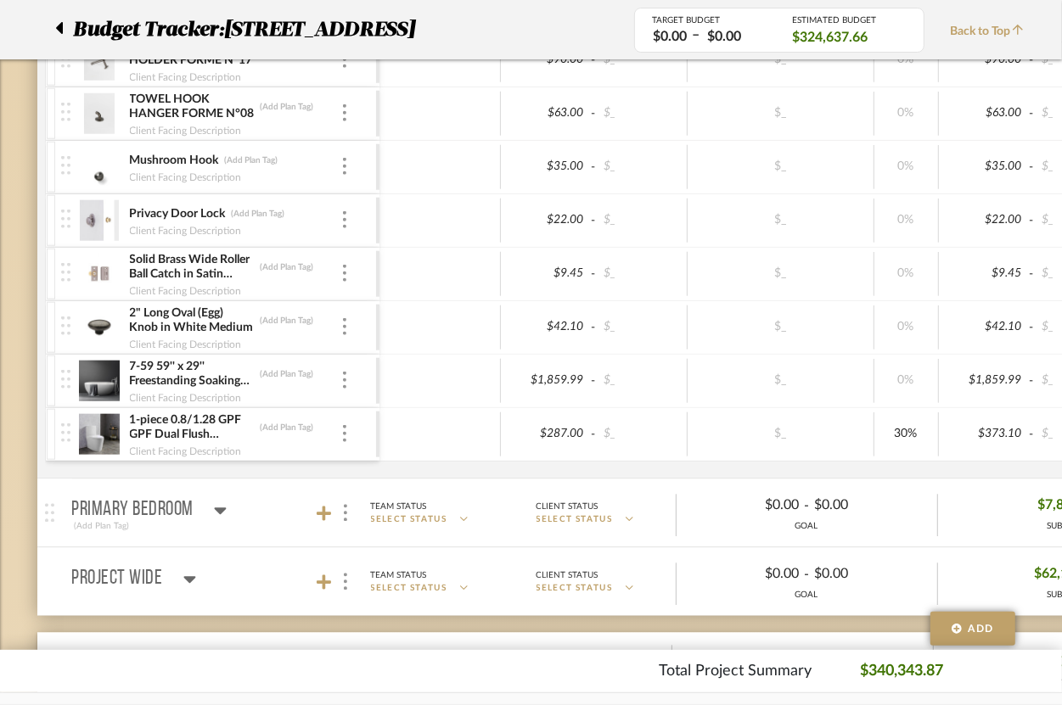
scroll to position [2220, 0]
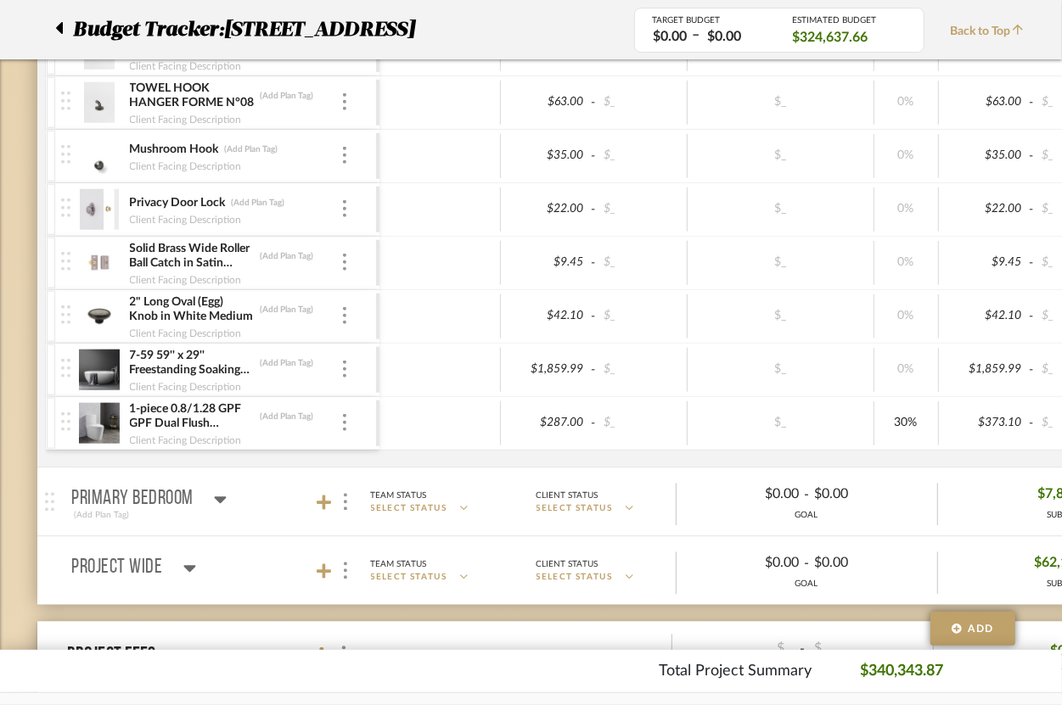
click at [121, 489] on p "Primary Bedroom" at bounding box center [133, 499] width 122 height 20
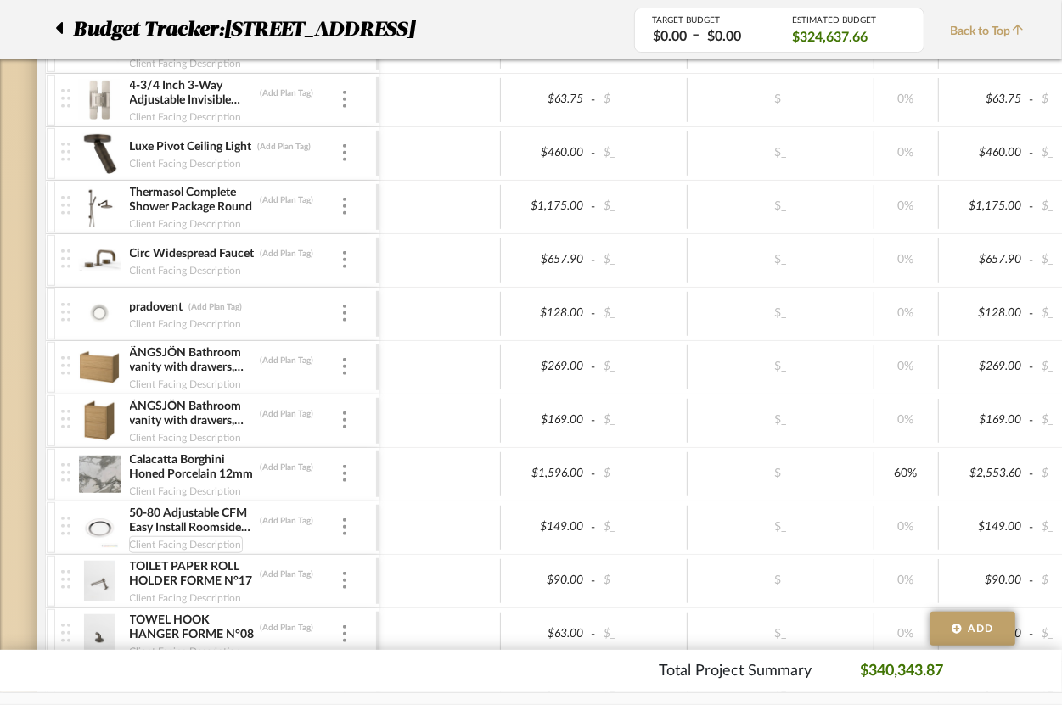
scroll to position [1630, 0]
